Goal: Task Accomplishment & Management: Use online tool/utility

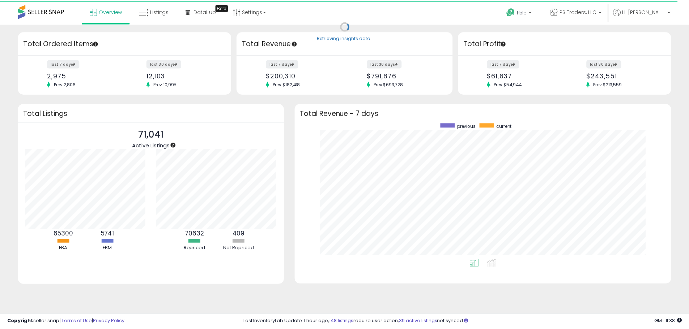
scroll to position [361326, 361101]
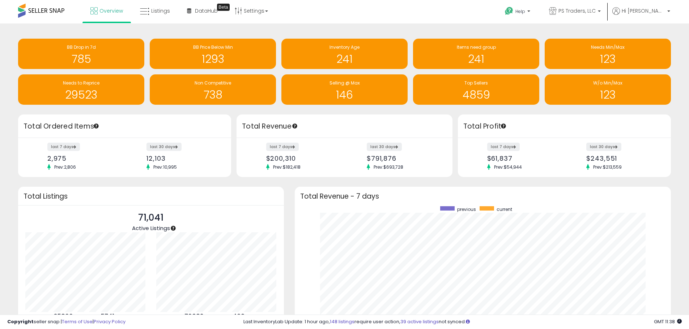
click at [288, 184] on div "Retrieving insights data.. BB Drop in 7d 785 BB Price Below Min 1293 Inventory …" at bounding box center [344, 209] width 681 height 356
click at [671, 59] on div "BB Drop in 7d 785 BB Price Below Min 1293 Inventory Age 241 241" at bounding box center [344, 72] width 663 height 66
click at [158, 14] on span "Listings" at bounding box center [160, 10] width 19 height 7
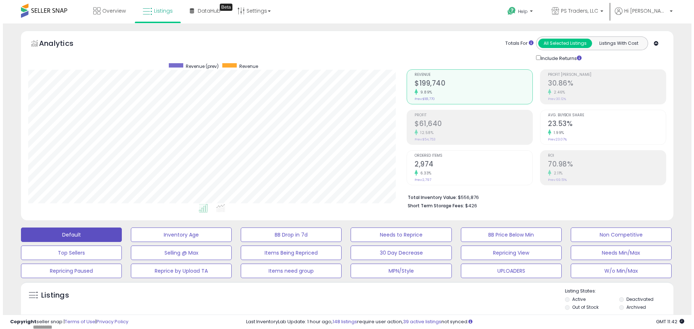
scroll to position [148, 378]
click at [675, 171] on div "Analytics Totals For All Selected Listings Listings With Cost Include Returns" at bounding box center [344, 127] width 663 height 193
click at [355, 316] on div "Copyright seller snap | Terms of Use | Privacy Policy GMT 11:49 Authorization r…" at bounding box center [344, 322] width 689 height 14
drag, startPoint x: 394, startPoint y: 309, endPoint x: 390, endPoint y: 324, distance: 15.9
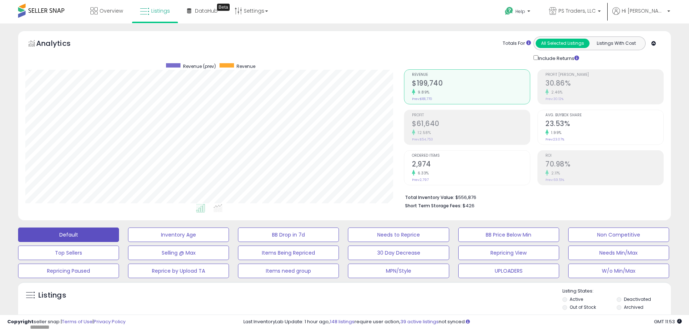
click at [394, 309] on div "Listings" at bounding box center [344, 300] width 652 height 25
click at [676, 142] on div "Analytics Totals For All Selected Listings Listings With Cost Include Returns" at bounding box center [344, 127] width 663 height 193
click at [416, 297] on div "Listings" at bounding box center [344, 300] width 652 height 25
click at [646, 270] on button "W/o Min/Max" at bounding box center [618, 271] width 101 height 14
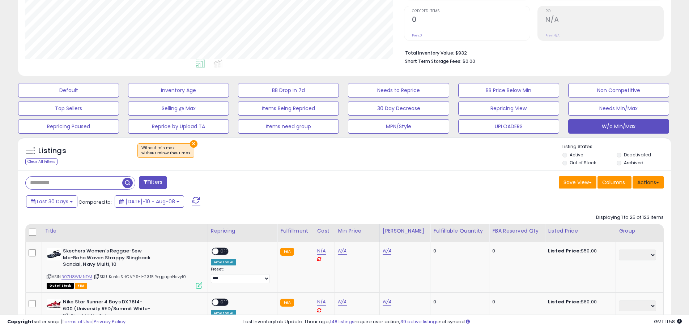
click at [656, 185] on button "Actions" at bounding box center [647, 182] width 31 height 12
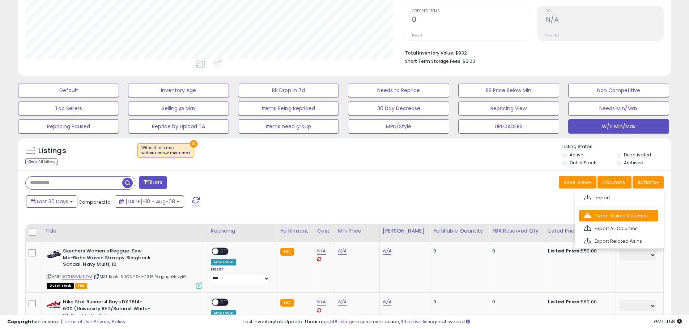
click at [646, 213] on link "Export Visible Columns" at bounding box center [618, 215] width 79 height 11
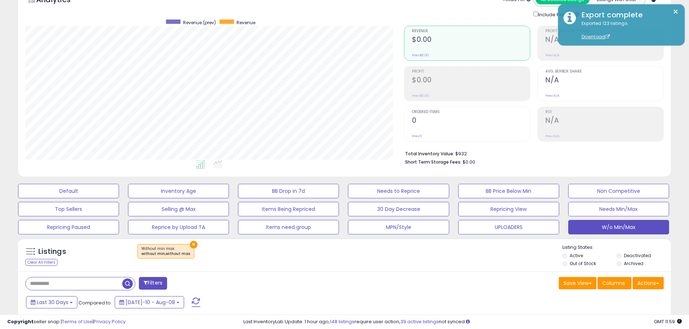
scroll to position [0, 0]
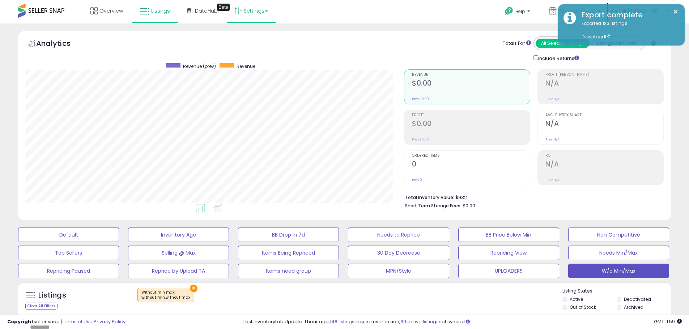
click at [252, 11] on link "Settings" at bounding box center [251, 11] width 44 height 22
click at [249, 39] on link "Store settings" at bounding box center [252, 36] width 33 height 7
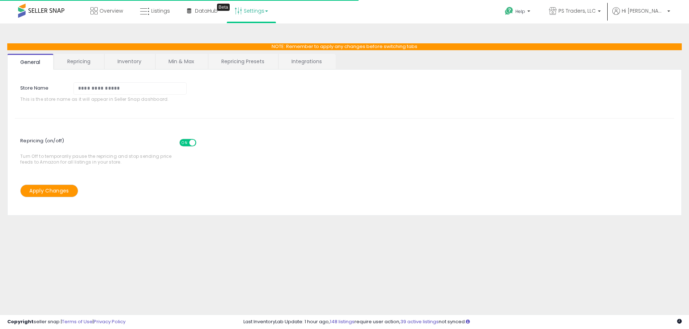
click at [251, 66] on link "Repricing Presets" at bounding box center [242, 61] width 69 height 15
select select "*********"
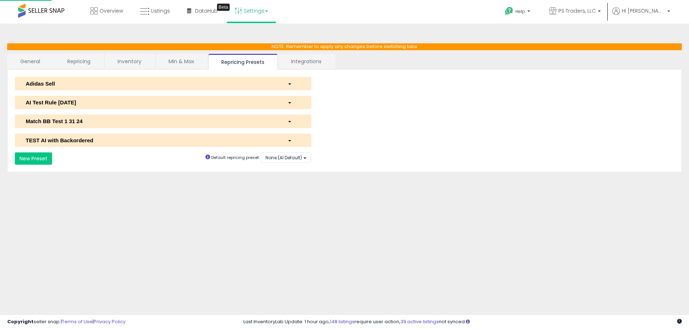
select select "**********"
select select "******"
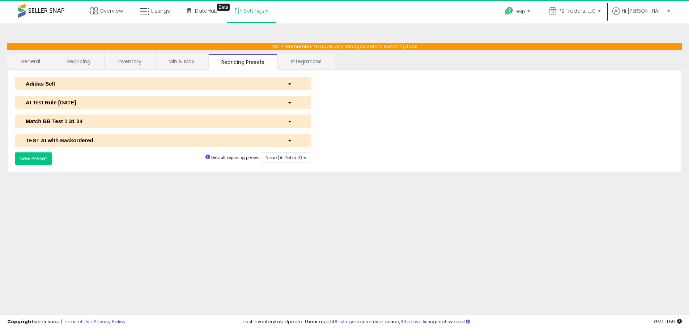
click at [77, 105] on div "AI Test Rule [DATE]" at bounding box center [151, 103] width 262 height 8
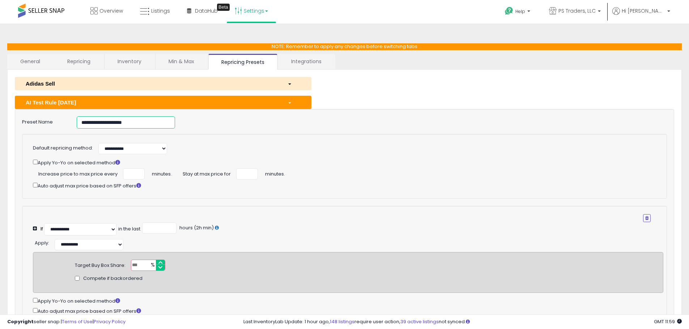
drag, startPoint x: 159, startPoint y: 128, endPoint x: 4, endPoint y: 125, distance: 155.1
click at [5, 125] on div "**********" at bounding box center [344, 239] width 681 height 417
click at [261, 102] on div "AI Test Rule [DATE]" at bounding box center [151, 103] width 262 height 8
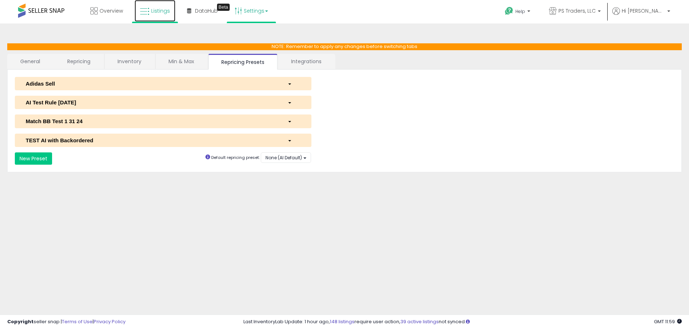
click at [151, 8] on span "Listings" at bounding box center [160, 10] width 19 height 7
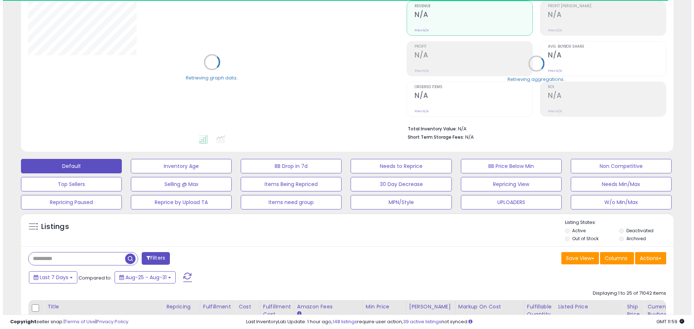
scroll to position [145, 0]
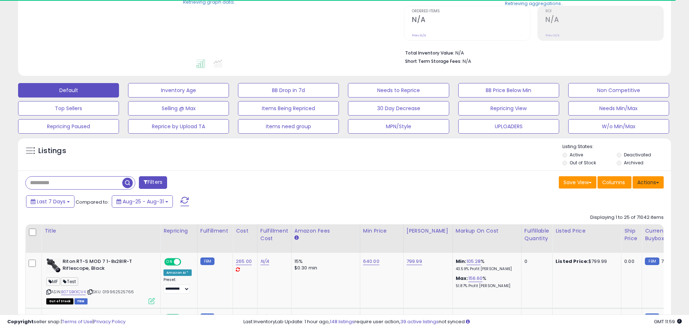
click at [657, 183] on span at bounding box center [657, 182] width 3 height 1
click at [633, 204] on ul "Import Export Visible Columns Export All Columns Export Related Asins" at bounding box center [619, 219] width 89 height 58
click at [632, 200] on div "Last 7 Days Compared to: Aug-25 - Aug-31" at bounding box center [343, 202] width 649 height 16
click at [641, 183] on button "Actions" at bounding box center [647, 182] width 31 height 12
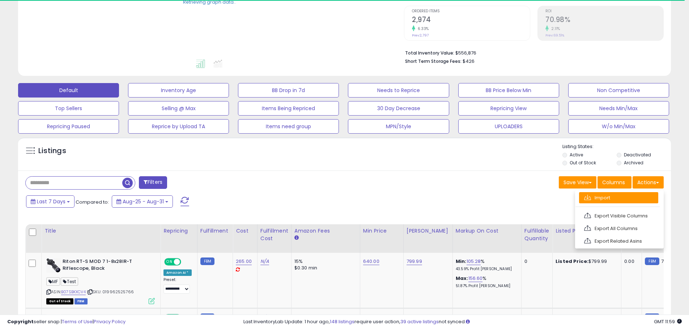
click at [631, 196] on link "Import" at bounding box center [618, 197] width 79 height 11
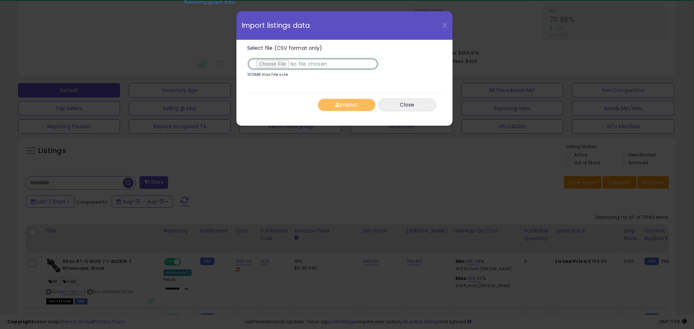
click at [274, 66] on input "Select file (CSV format only)" at bounding box center [312, 64] width 131 height 12
type input "**********"
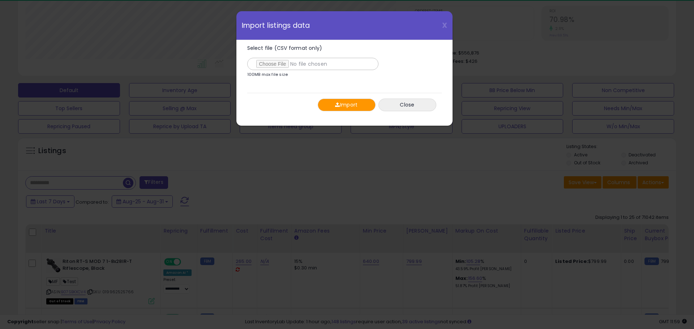
click at [347, 101] on button "Import" at bounding box center [347, 105] width 58 height 13
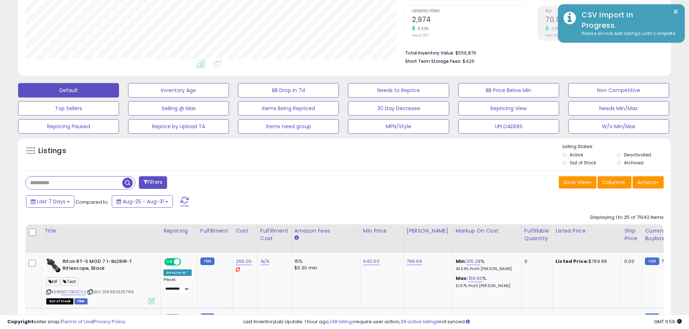
scroll to position [361314, 361084]
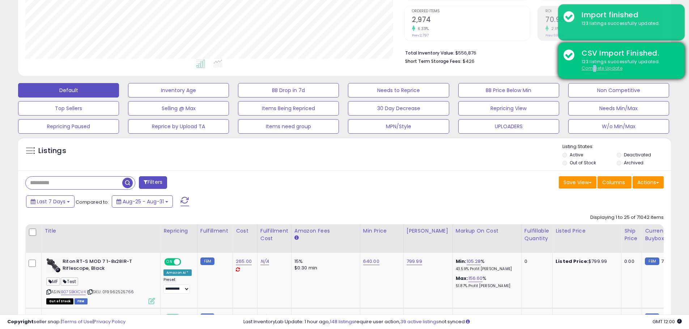
click at [594, 67] on u "Complete Update" at bounding box center [601, 68] width 41 height 6
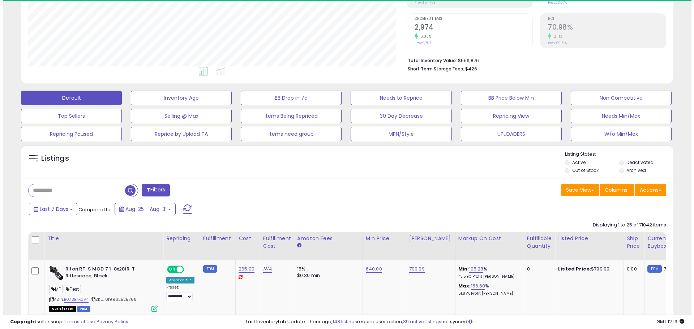
scroll to position [148, 378]
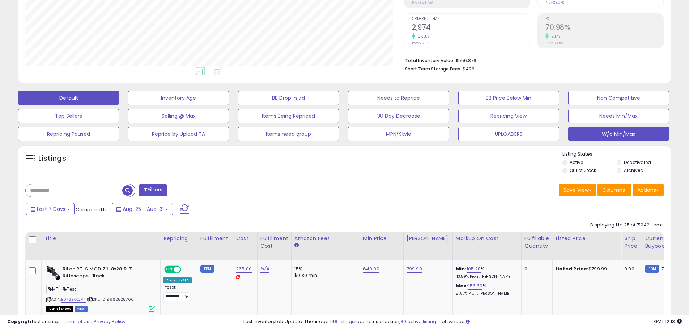
click at [633, 132] on button "W/o Min/Max" at bounding box center [618, 134] width 101 height 14
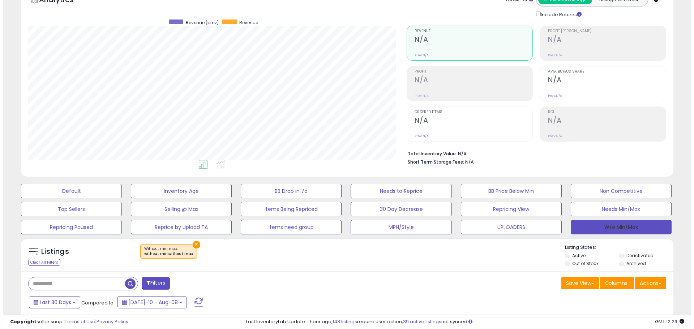
scroll to position [114, 0]
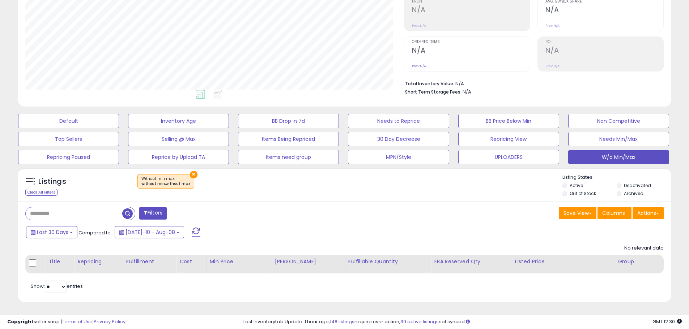
click at [192, 233] on span at bounding box center [196, 232] width 9 height 9
click at [73, 114] on button "Default" at bounding box center [68, 121] width 101 height 14
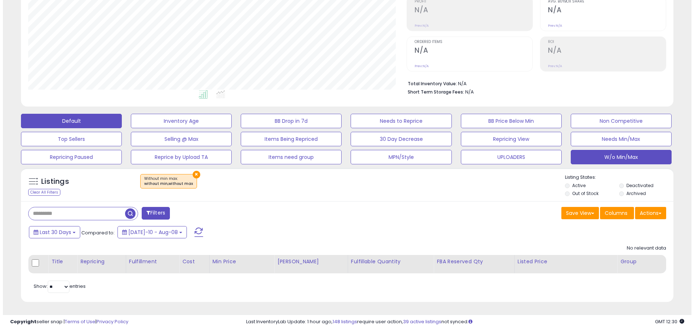
scroll to position [148, 382]
